Goal: Use online tool/utility

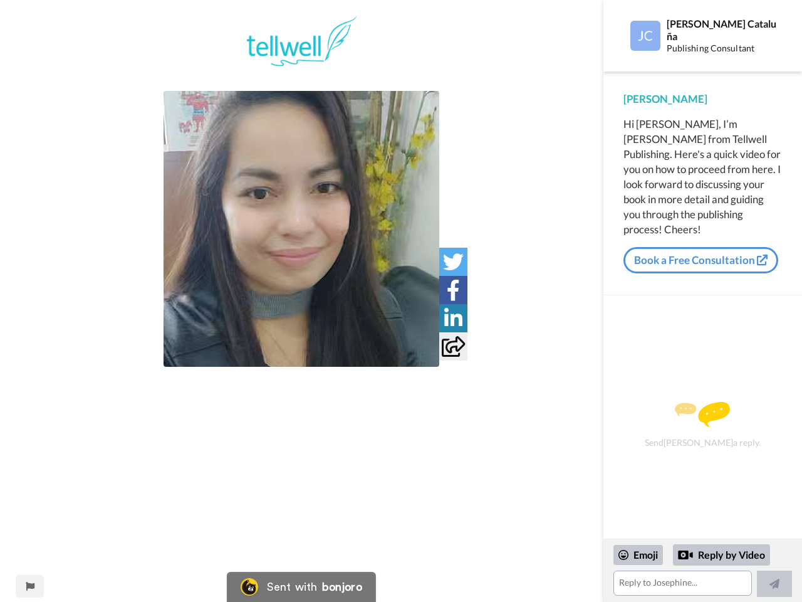
click at [301, 229] on img at bounding box center [302, 229] width 276 height 276
click at [453, 261] on icon at bounding box center [453, 261] width 21 height 21
click at [453, 290] on icon at bounding box center [453, 290] width 13 height 21
click at [453, 318] on icon at bounding box center [453, 318] width 18 height 21
click at [453, 346] on icon at bounding box center [453, 346] width 23 height 21
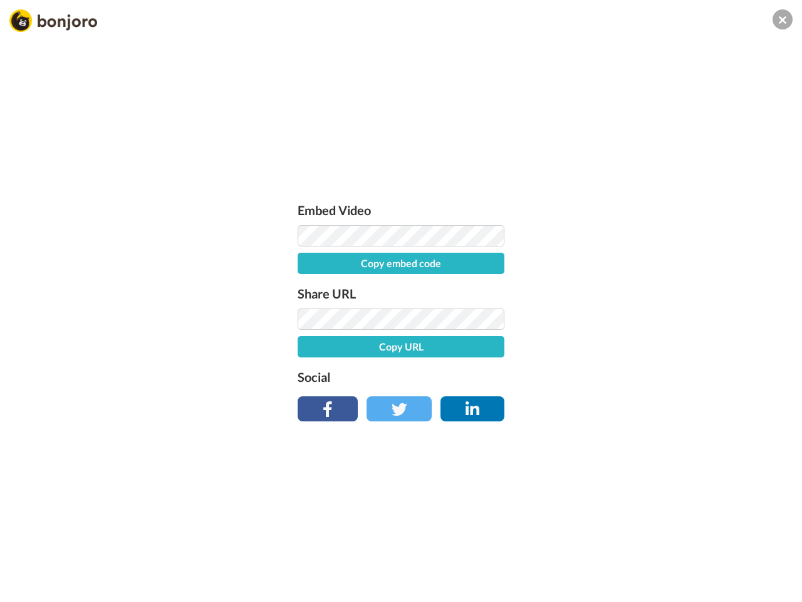
click at [29, 586] on div "Embed Video Copy embed code Share URL Copy URL Social" at bounding box center [401, 369] width 802 height 602
click at [703, 570] on div "Embed Video Copy embed code Share URL Copy URL Social" at bounding box center [401, 369] width 802 height 602
click at [639, 555] on div "Embed Video Copy embed code Share URL Copy URL Social" at bounding box center [401, 369] width 802 height 602
click at [722, 555] on div "Embed Video Copy embed code Share URL Copy URL Social" at bounding box center [401, 369] width 802 height 602
click at [775, 584] on div "Embed Video Copy embed code Share URL Copy URL Social" at bounding box center [401, 369] width 802 height 602
